Goal: Check status: Check status

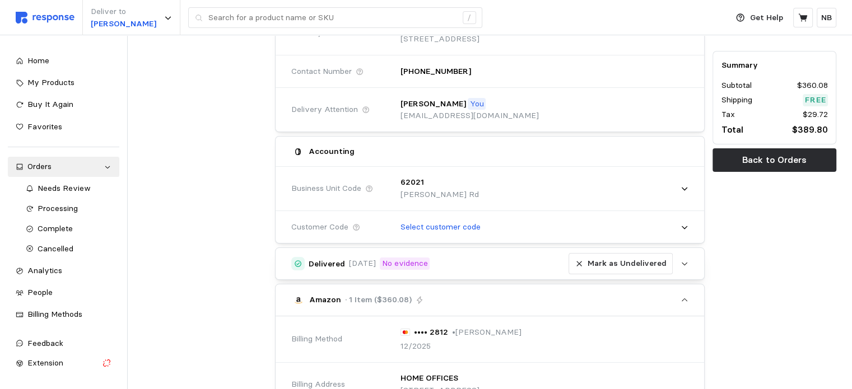
scroll to position [98, 0]
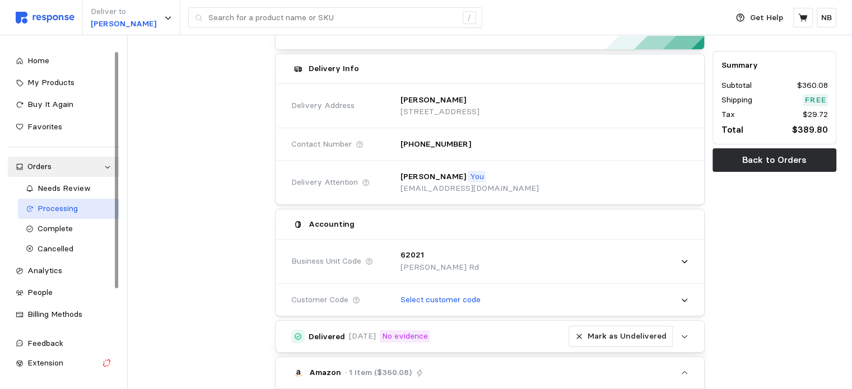
click at [67, 206] on span "Processing" at bounding box center [58, 208] width 40 height 10
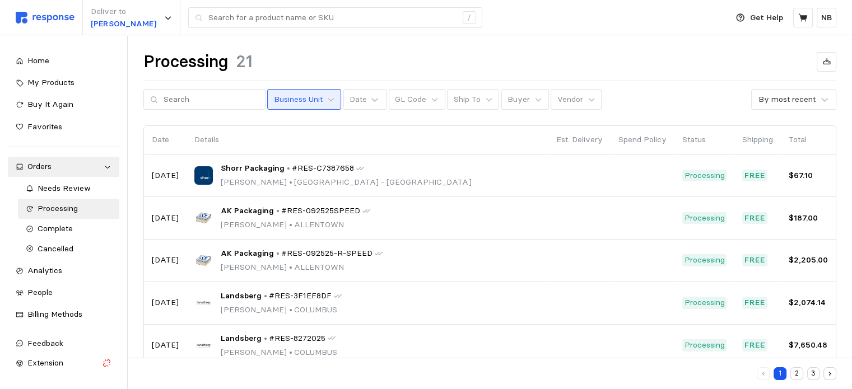
drag, startPoint x: 282, startPoint y: 105, endPoint x: 278, endPoint y: 98, distance: 7.8
click at [282, 103] on p "Business Unit" at bounding box center [298, 100] width 49 height 12
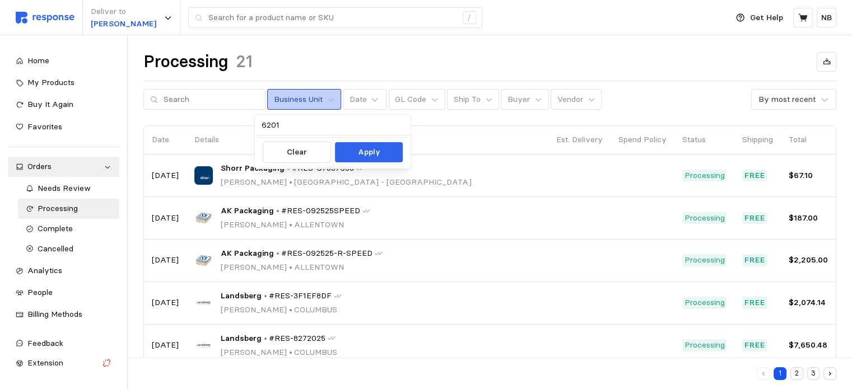
type input "6201"
click at [344, 149] on button "Apply" at bounding box center [369, 152] width 68 height 20
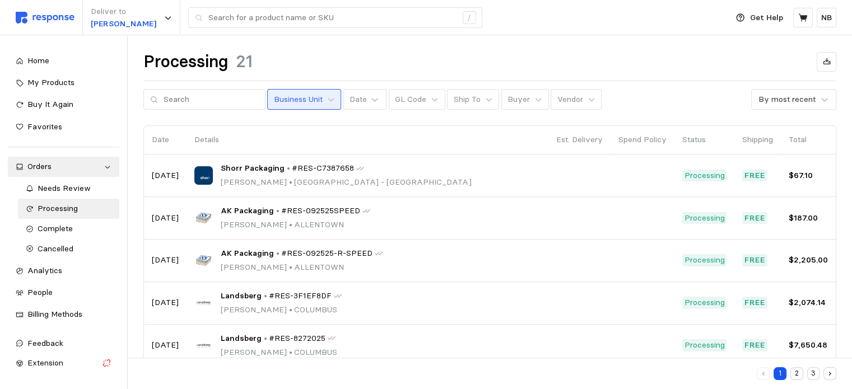
click at [300, 109] on button "Business Unit" at bounding box center [304, 99] width 74 height 21
type input "6201"
click at [340, 161] on button "Apply" at bounding box center [369, 152] width 68 height 20
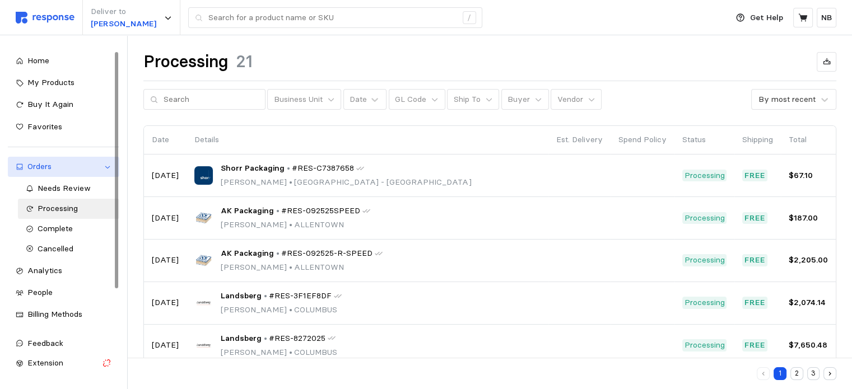
click at [63, 169] on div "Orders" at bounding box center [63, 167] width 72 height 12
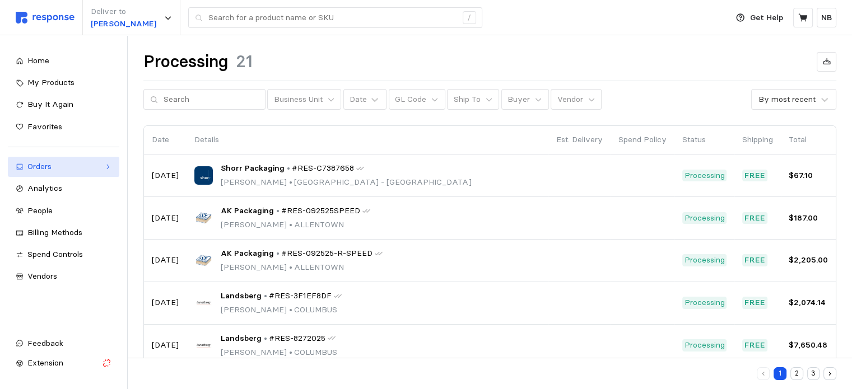
click at [105, 165] on icon at bounding box center [108, 167] width 8 height 8
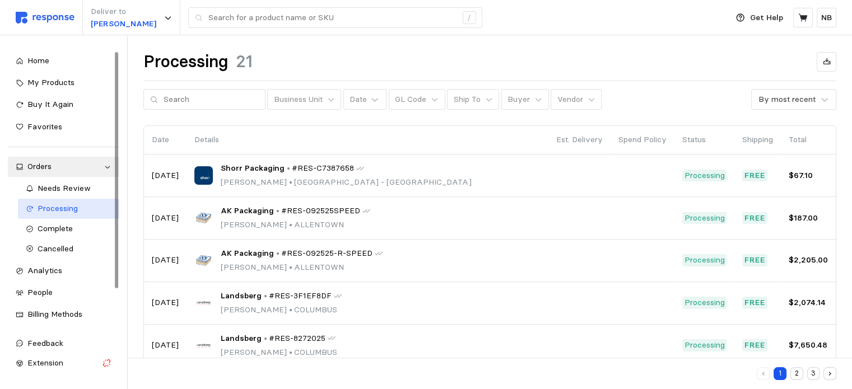
click at [75, 217] on link "Processing" at bounding box center [69, 209] width 102 height 20
click at [69, 226] on span "Complete" at bounding box center [55, 229] width 35 height 10
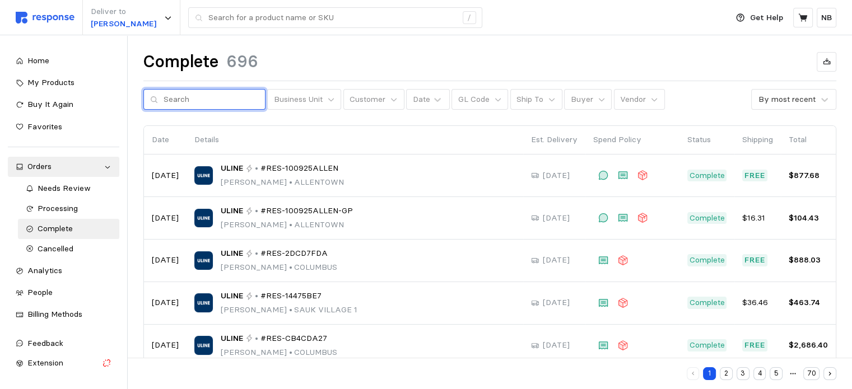
click at [214, 98] on input "text" at bounding box center [211, 100] width 95 height 20
type input "6201"
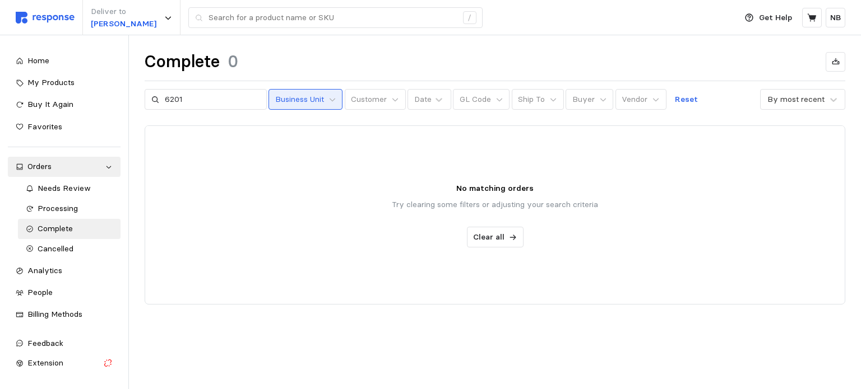
click at [287, 102] on p "Business Unit" at bounding box center [299, 100] width 49 height 12
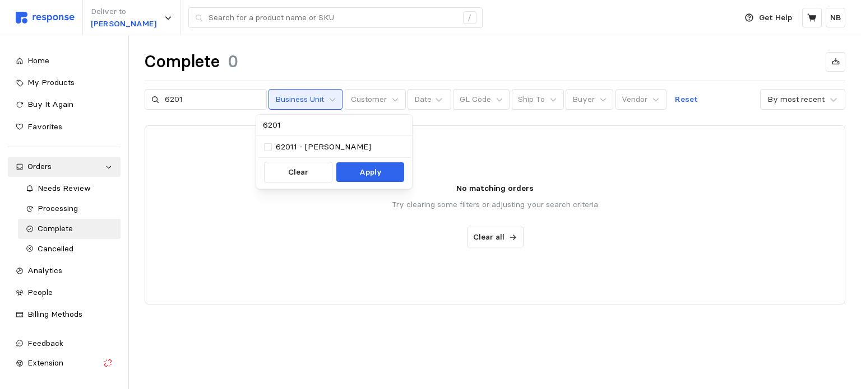
type input "6201"
click at [324, 149] on p "62011 - [PERSON_NAME]" at bounding box center [323, 147] width 95 height 12
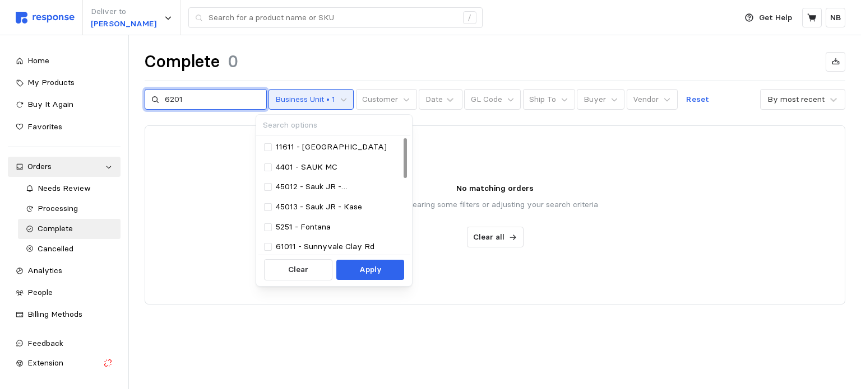
click at [211, 103] on input "6201" at bounding box center [212, 100] width 95 height 20
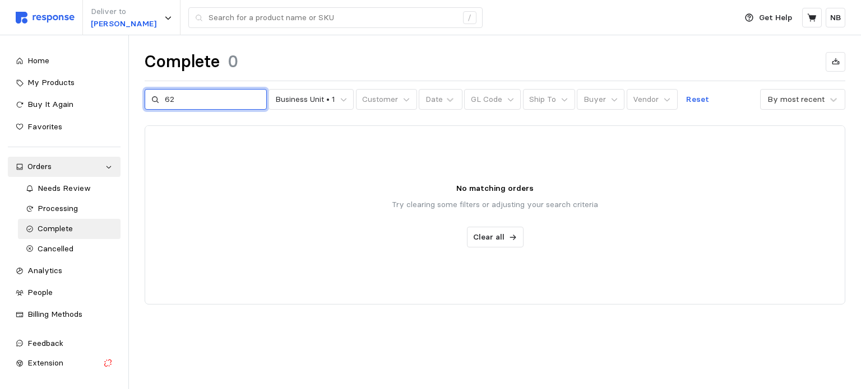
type input "6"
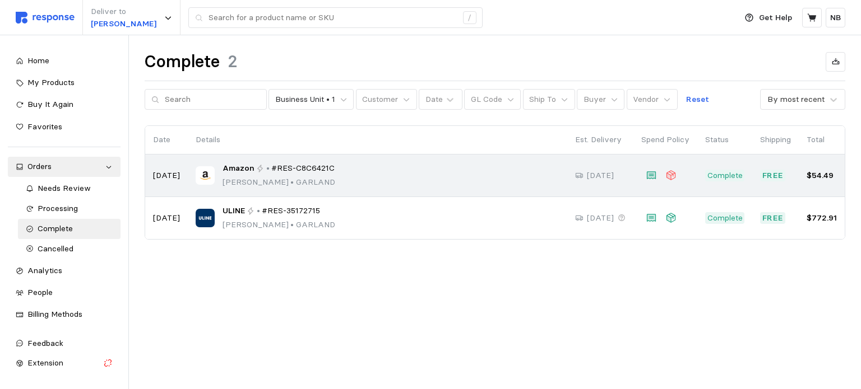
click at [295, 168] on span "#RES-C8C6421C" at bounding box center [302, 169] width 63 height 12
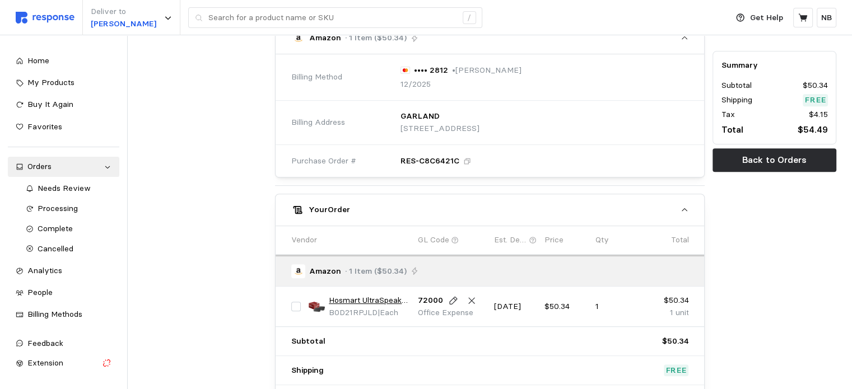
scroll to position [448, 0]
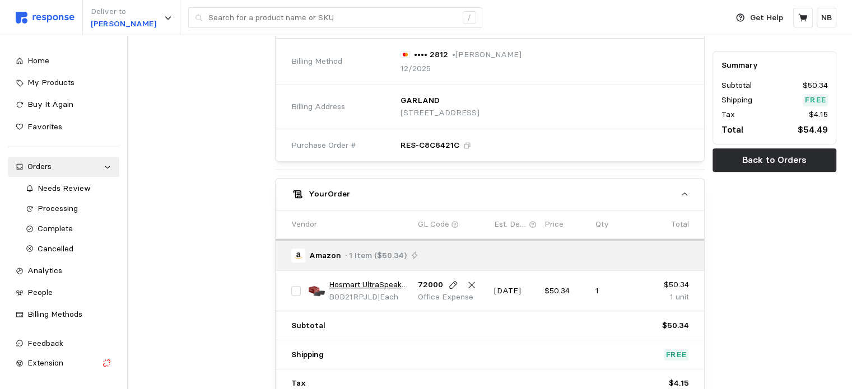
click at [459, 145] on div "RES-C8C6421C" at bounding box center [436, 146] width 71 height 12
click at [438, 143] on p "RES-C8C6421C" at bounding box center [430, 146] width 59 height 12
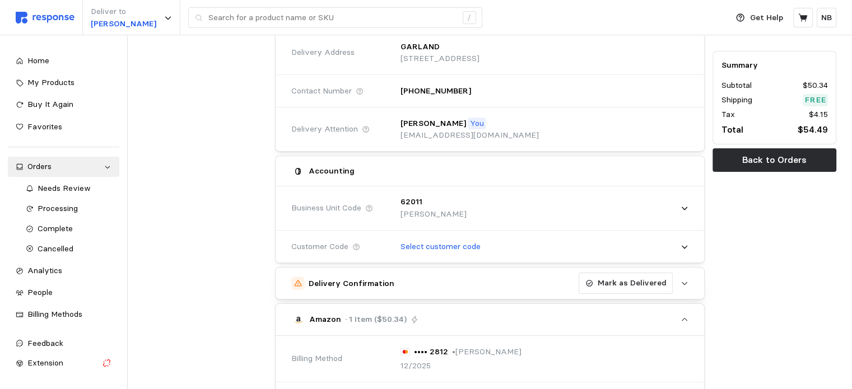
scroll to position [168, 0]
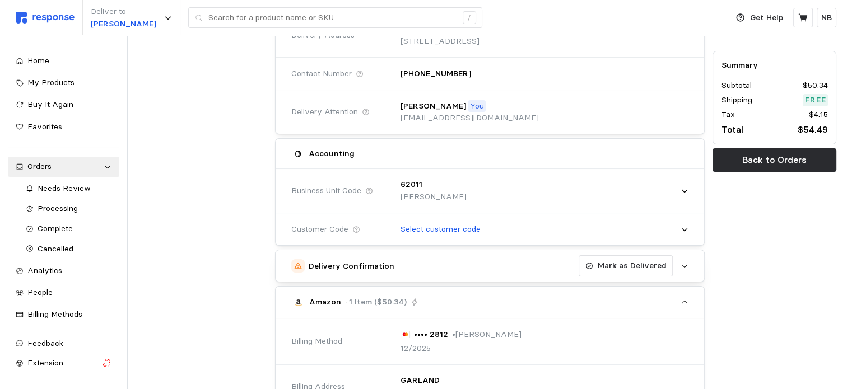
click at [689, 263] on button "Delivery Confirmation Mark as Delivered" at bounding box center [490, 265] width 429 height 31
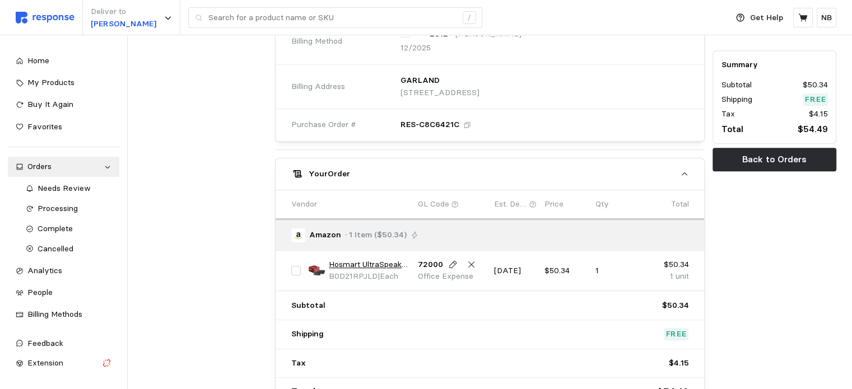
scroll to position [616, 0]
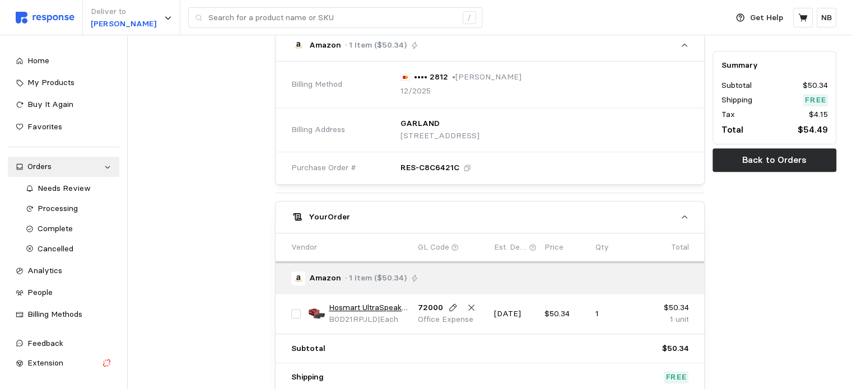
click at [301, 213] on icon "button" at bounding box center [298, 217] width 10 height 10
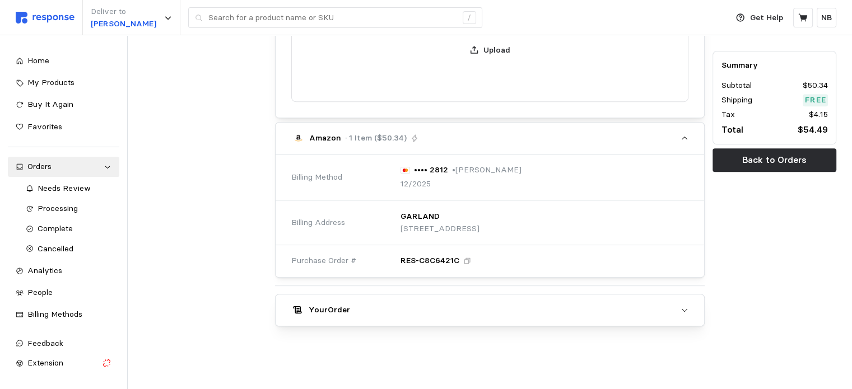
scroll to position [464, 0]
click at [321, 309] on h5 "Your Order" at bounding box center [329, 314] width 41 height 12
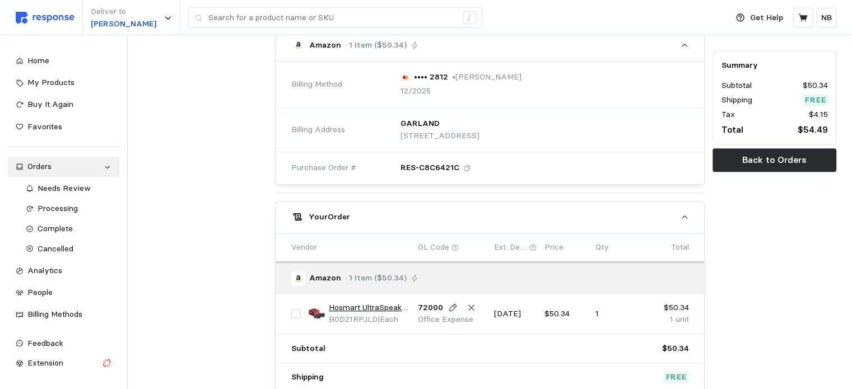
click at [314, 275] on p "Amazon" at bounding box center [325, 278] width 32 height 12
click at [300, 275] on div at bounding box center [298, 278] width 14 height 14
click at [530, 246] on icon at bounding box center [533, 247] width 7 height 7
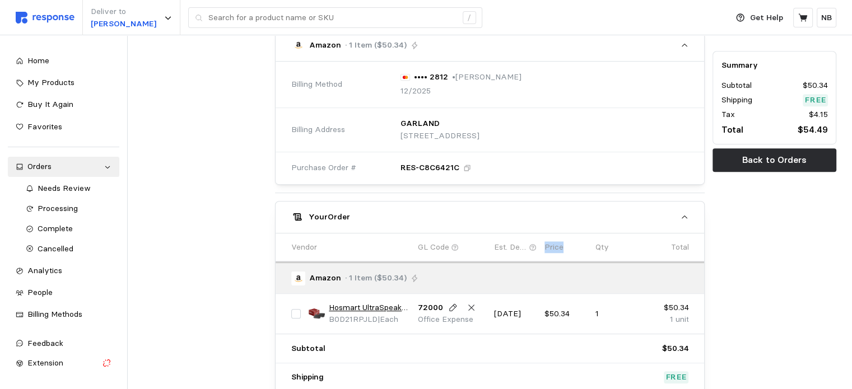
click at [530, 246] on icon at bounding box center [533, 247] width 7 height 7
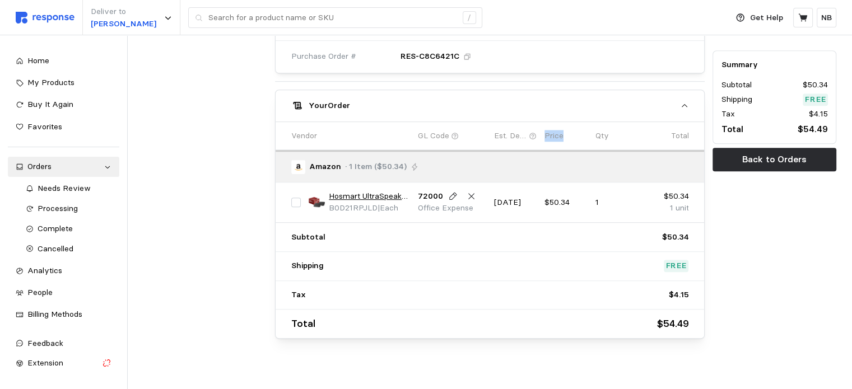
scroll to position [680, 0]
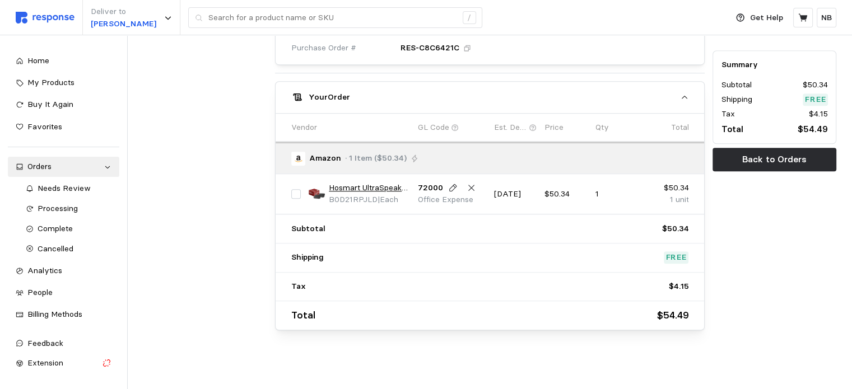
click at [509, 190] on p "[DATE]" at bounding box center [515, 194] width 43 height 12
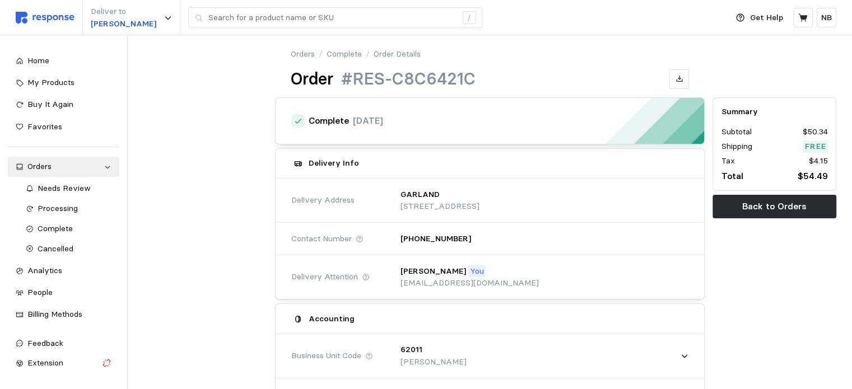
scroll to position [0, 0]
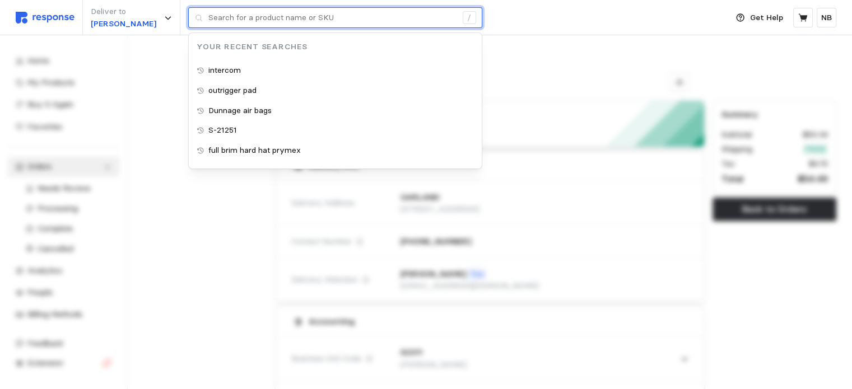
click at [307, 22] on input "text" at bounding box center [332, 18] width 248 height 20
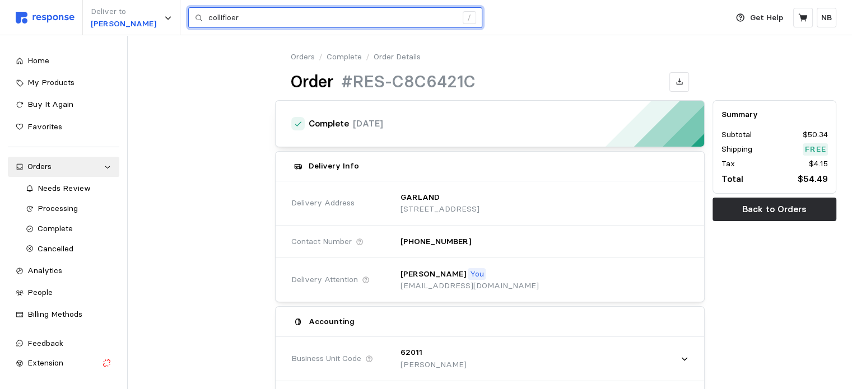
type input "collifloer"
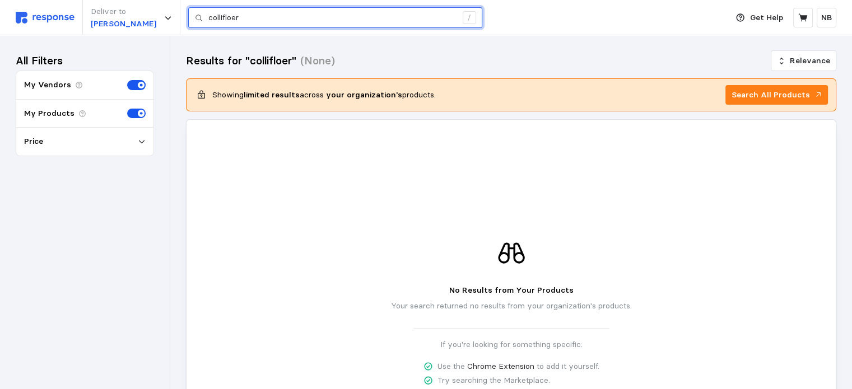
drag, startPoint x: 282, startPoint y: 10, endPoint x: 272, endPoint y: 13, distance: 11.0
click at [272, 13] on input "collifloer" at bounding box center [332, 18] width 248 height 20
drag, startPoint x: 270, startPoint y: 13, endPoint x: 187, endPoint y: 17, distance: 83.6
click at [187, 17] on div "Deliver to [PERSON_NAME] collifloer /" at bounding box center [369, 17] width 706 height 35
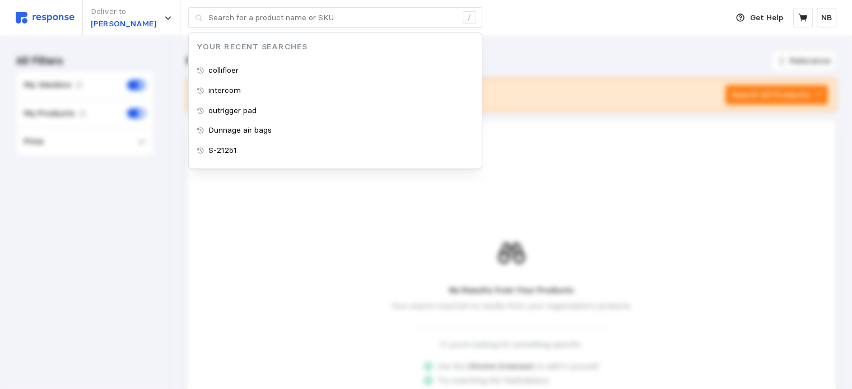
click at [560, 19] on div "Deliver to [PERSON_NAME] / Your Recent Searches collifloer intercom outrigger p…" at bounding box center [369, 17] width 706 height 35
